Goal: Find specific page/section: Find specific page/section

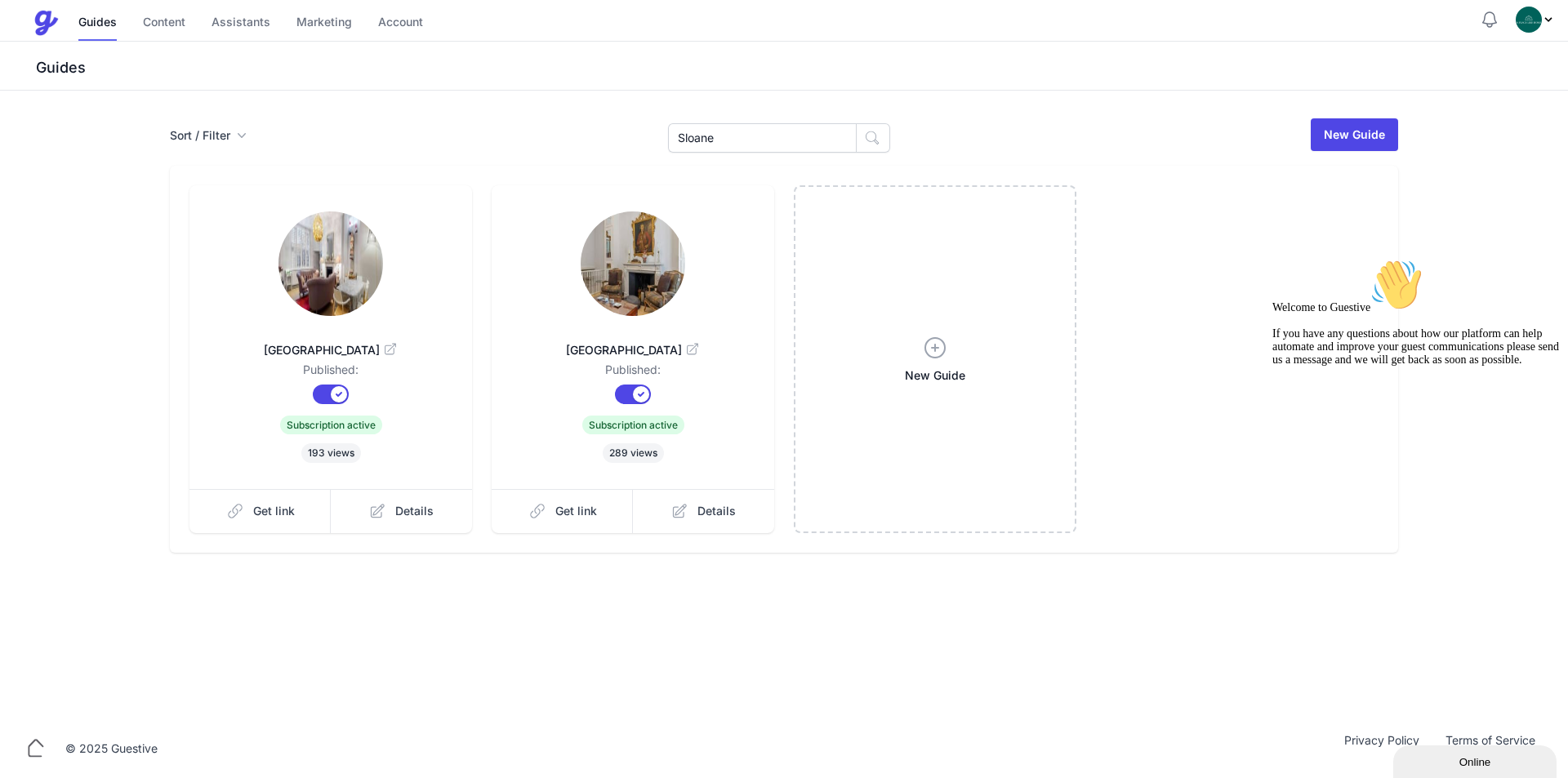
click at [645, 249] on img at bounding box center [633, 264] width 104 height 104
click at [391, 265] on link at bounding box center [331, 265] width 231 height 108
click at [689, 286] on link at bounding box center [633, 265] width 231 height 108
drag, startPoint x: 753, startPoint y: 139, endPoint x: 447, endPoint y: 132, distance: 306.1
click at [495, 132] on div "Sort / Filter Sort Name Created Unsorted All Published Unpublished Archived Slo…" at bounding box center [784, 134] width 1229 height 36
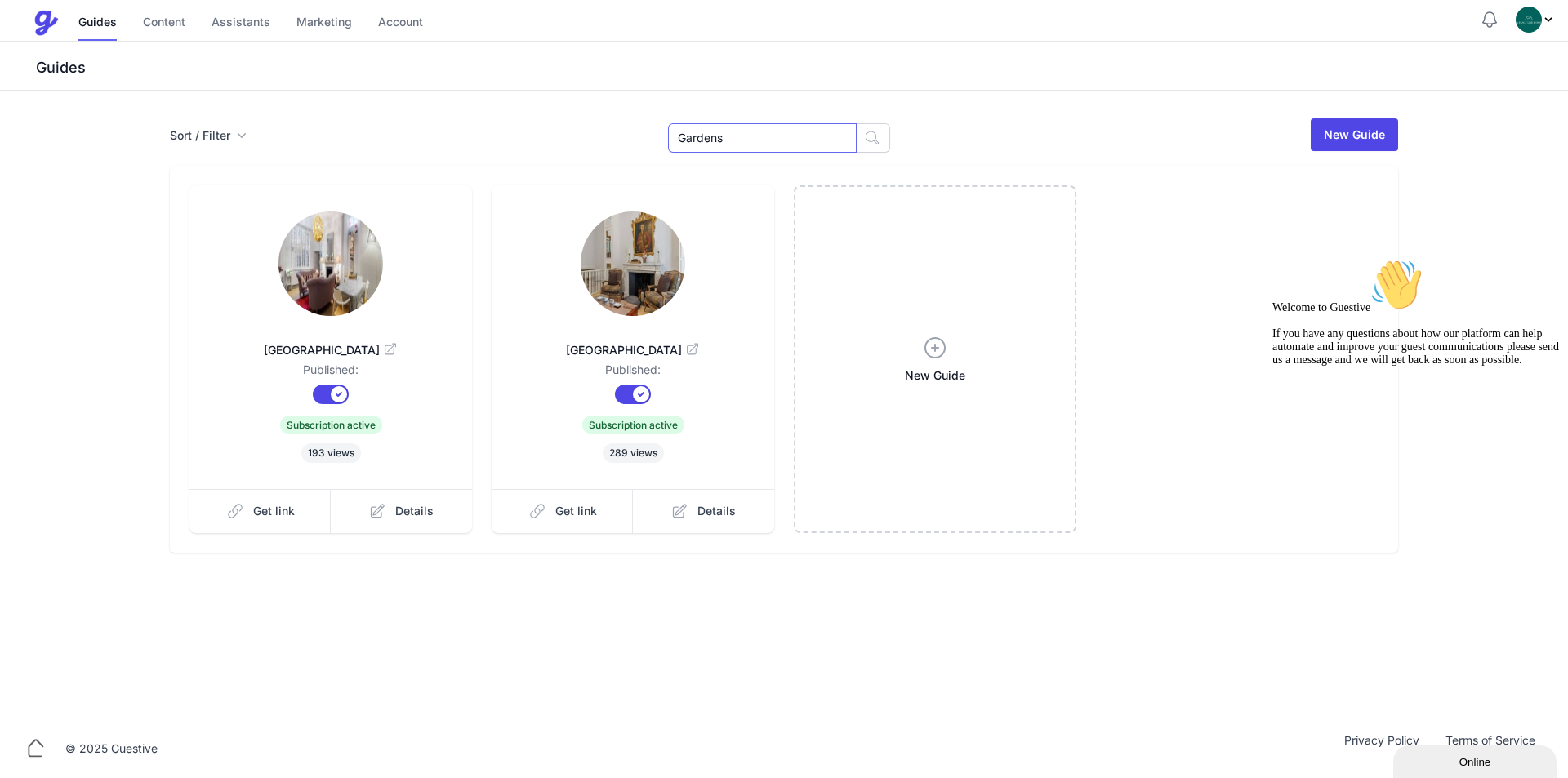
type input "Gardens"
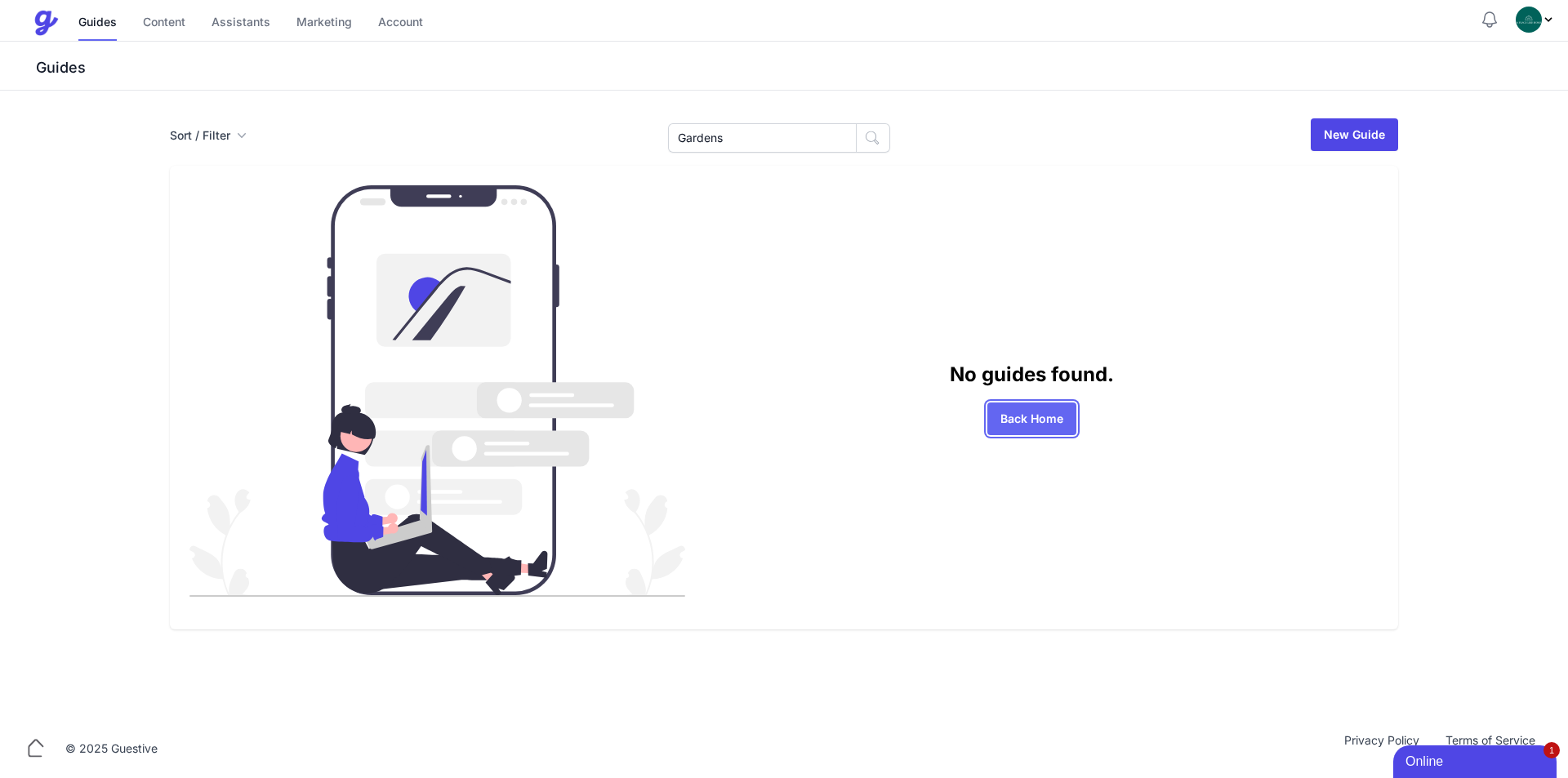
click at [1039, 412] on link "Back Home" at bounding box center [1032, 419] width 89 height 33
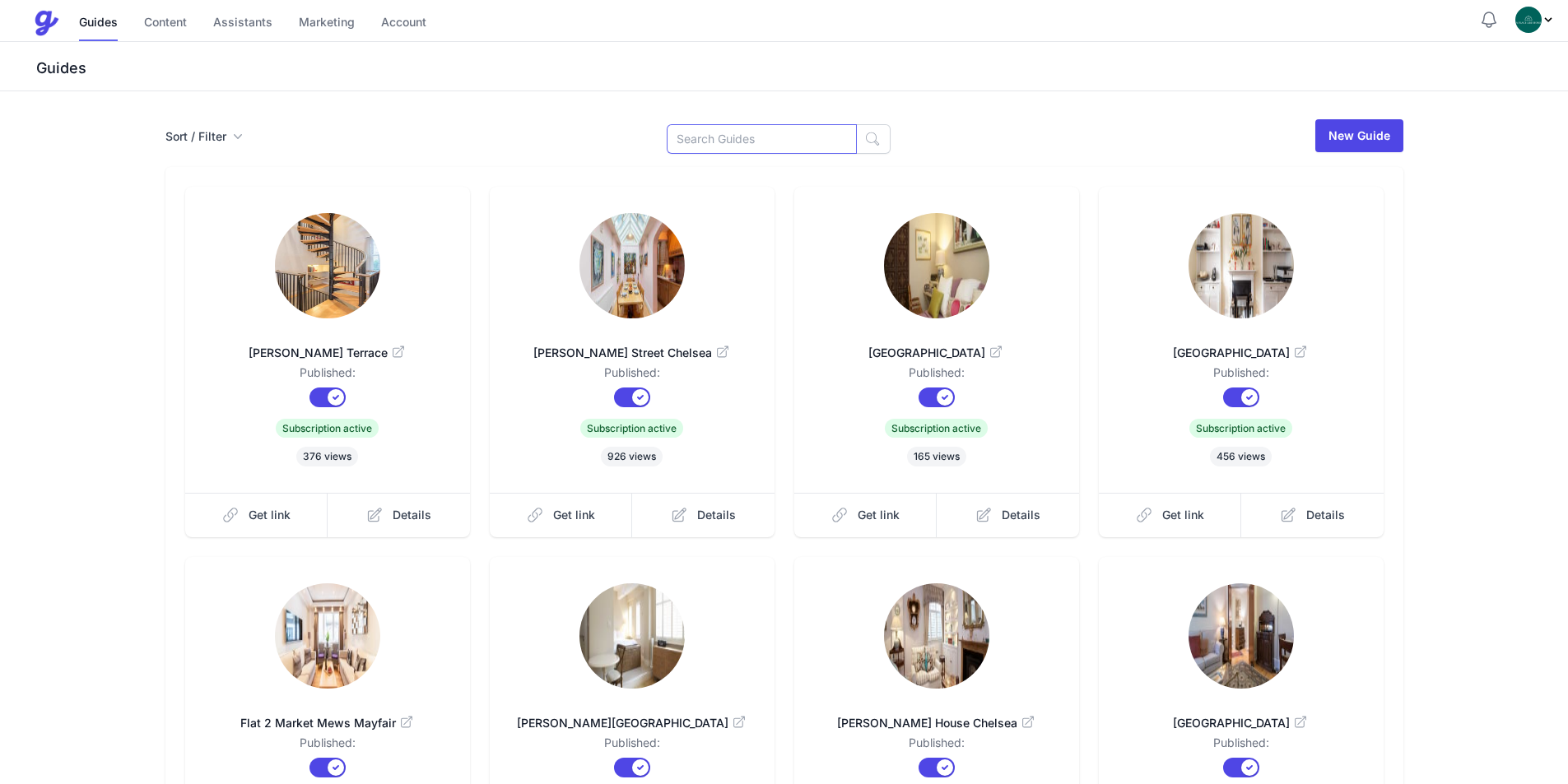
click at [764, 143] on input at bounding box center [761, 139] width 190 height 30
paste input "Edenhurst"
type input "Edenhurst"
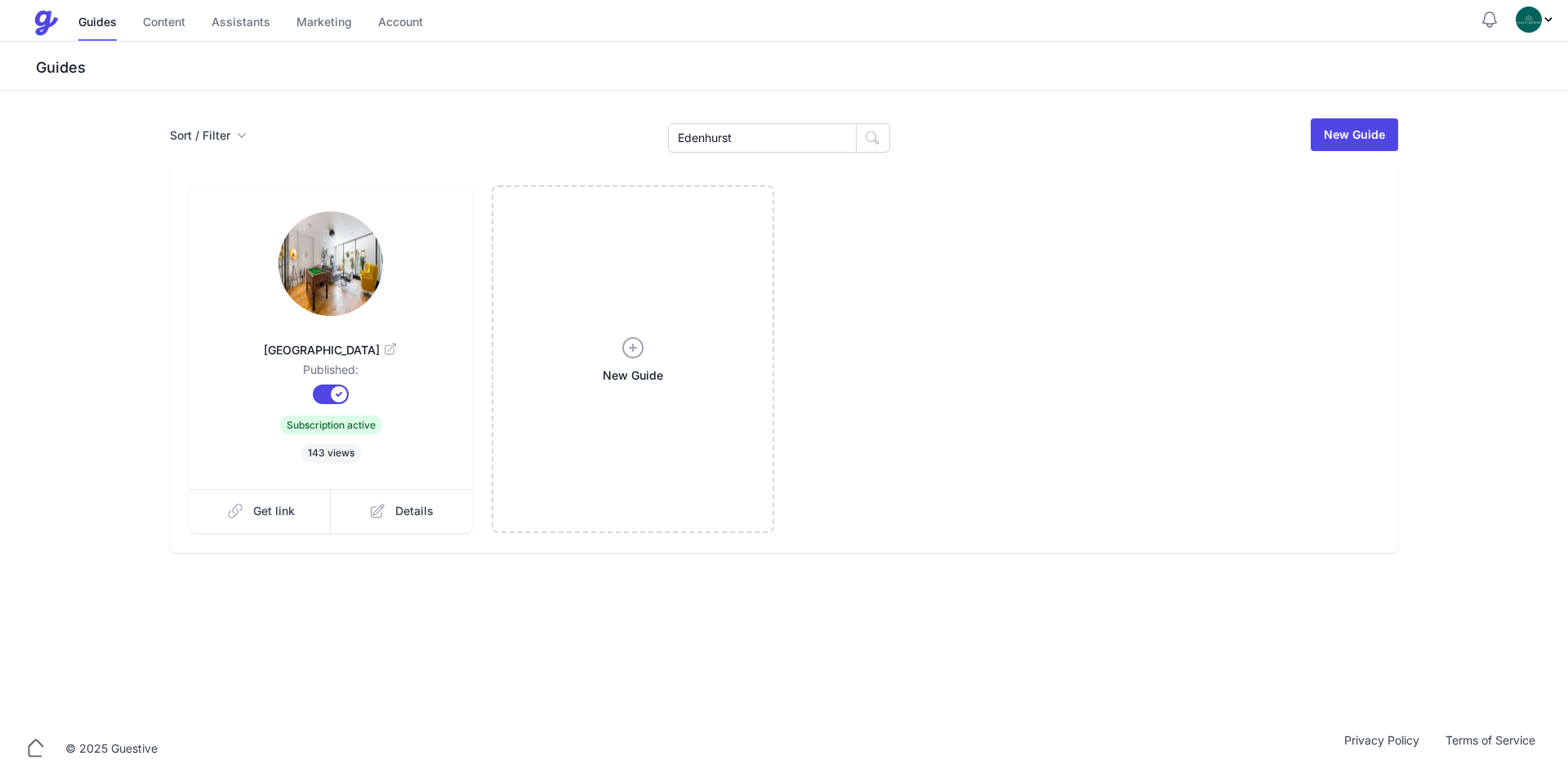
click at [409, 292] on link at bounding box center [331, 265] width 231 height 108
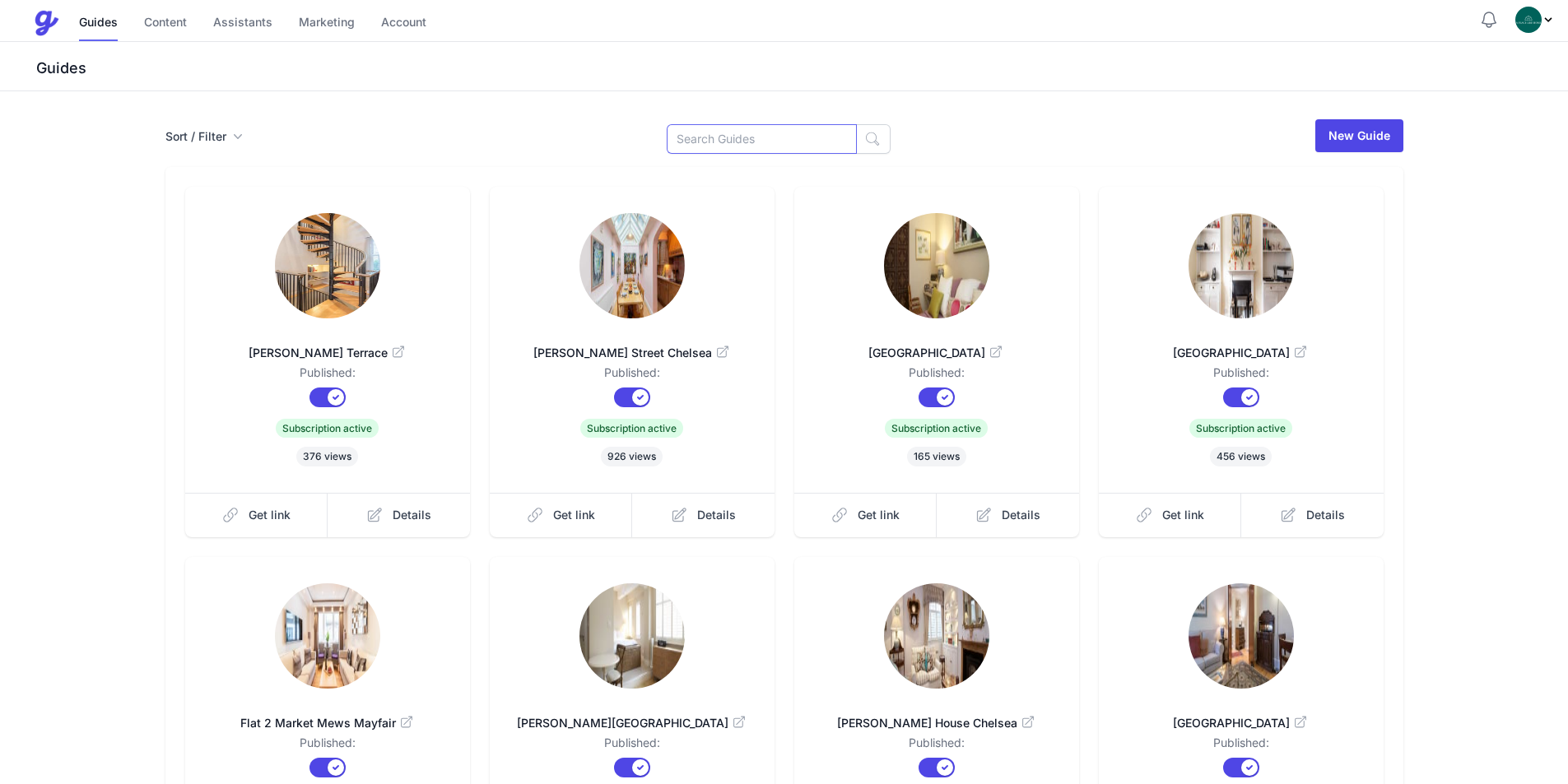
click at [713, 129] on input at bounding box center [761, 139] width 190 height 30
paste input "Bowerdean"
type input "Bowerdean"
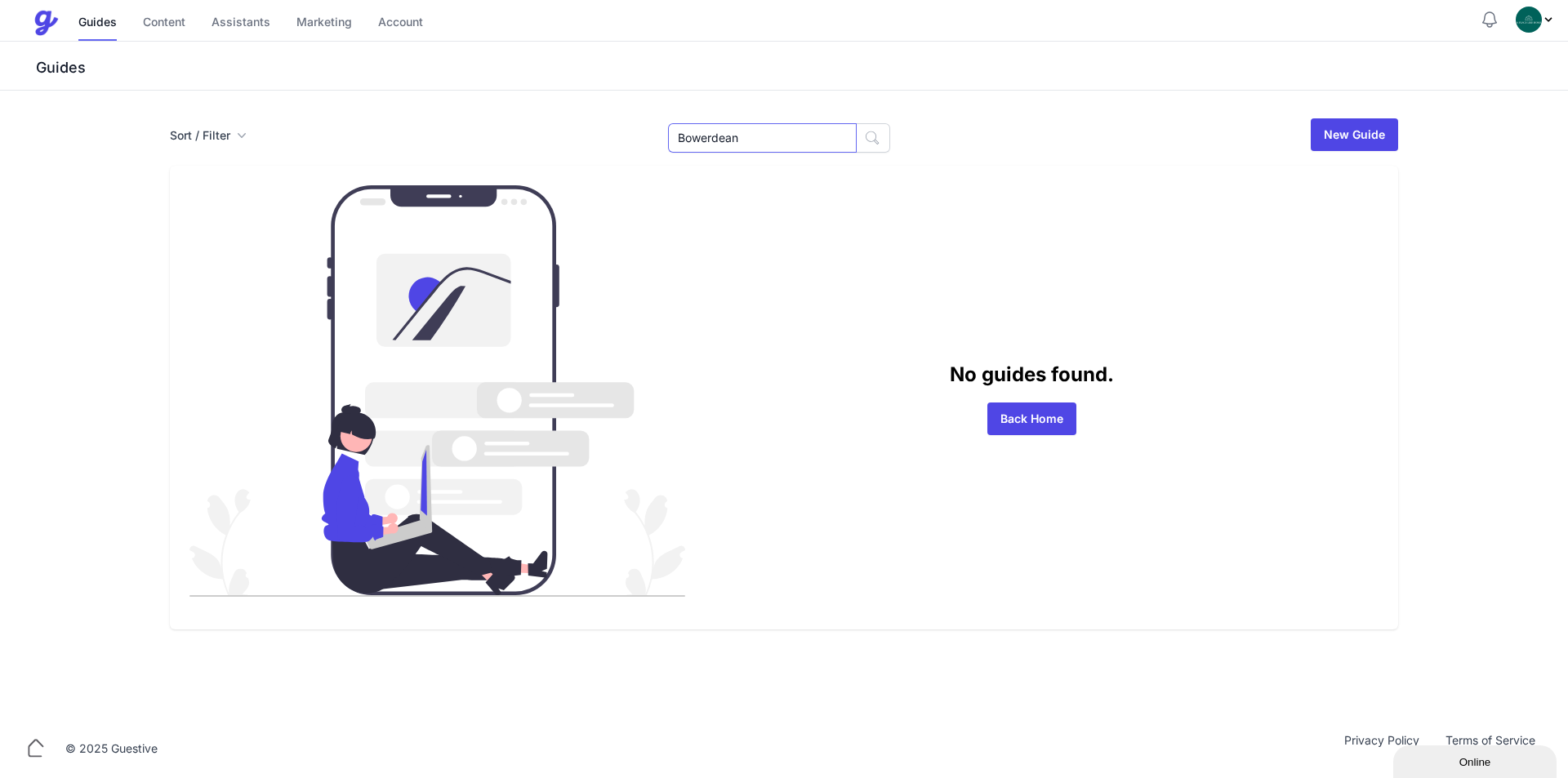
click at [766, 136] on input "Bowerdean" at bounding box center [762, 138] width 189 height 30
type input "Bowerdean"
click at [774, 147] on input "Bowerdean" at bounding box center [762, 138] width 189 height 30
paste input "[DEMOGRAPHIC_DATA]"
type input "[DEMOGRAPHIC_DATA]"
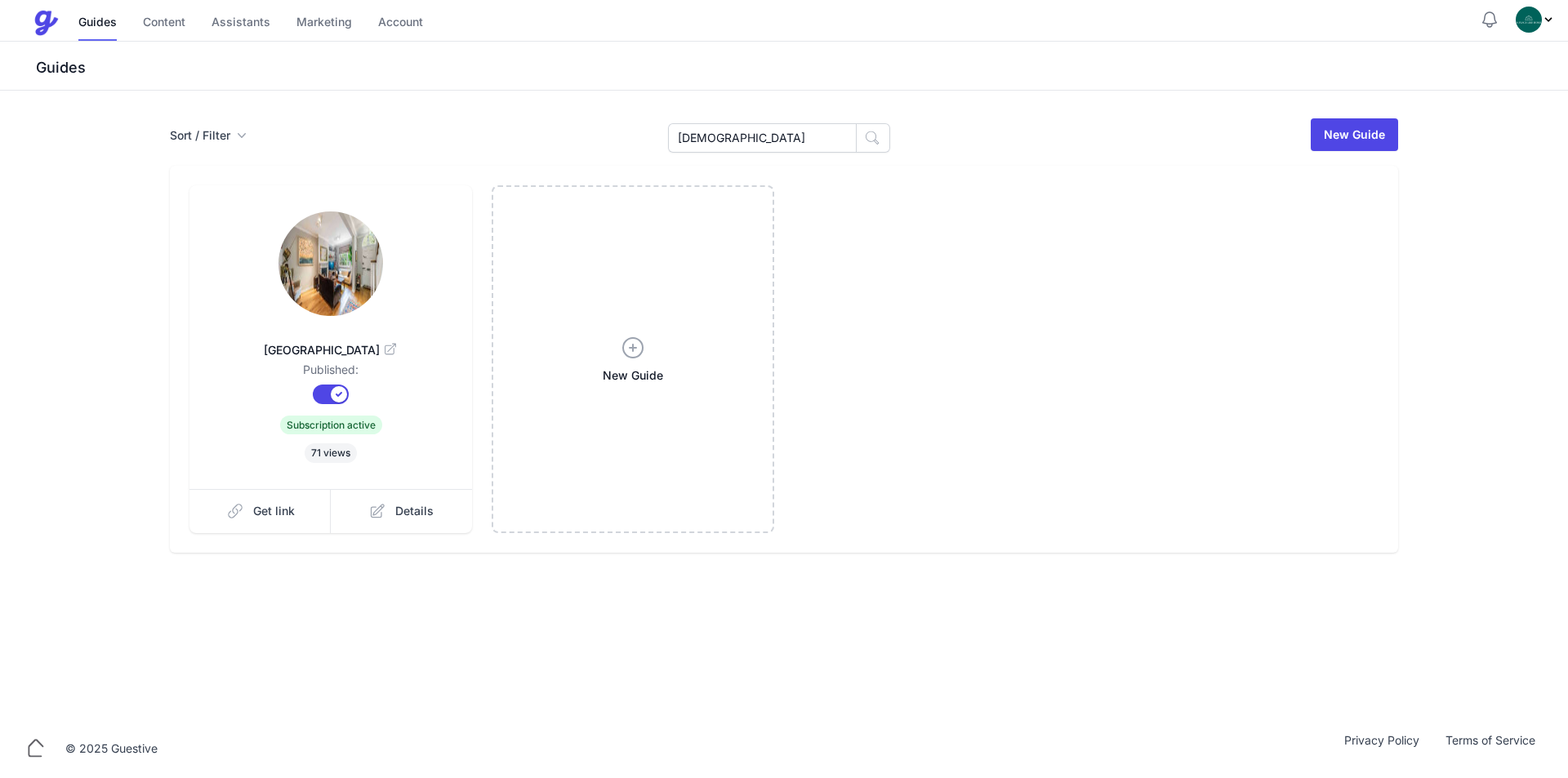
click at [386, 289] on link at bounding box center [331, 265] width 231 height 108
